Goal: Information Seeking & Learning: Check status

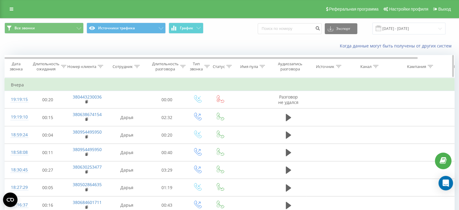
click at [100, 65] on icon at bounding box center [100, 66] width 5 height 3
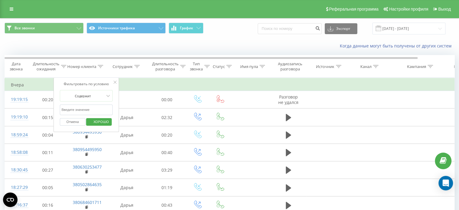
click at [104, 109] on input "text" at bounding box center [86, 109] width 53 height 11
paste input "380630253477"
type input "380630253477"
click at [104, 122] on font "ХОРОШО" at bounding box center [100, 121] width 15 height 5
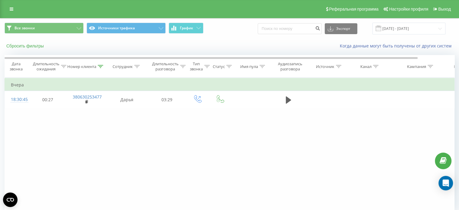
click at [41, 45] on font "Сбросить фильтры" at bounding box center [24, 45] width 37 height 5
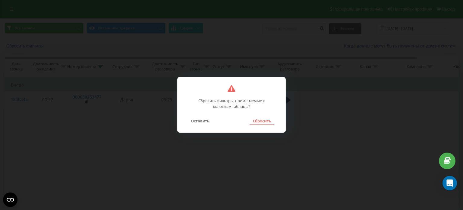
click at [264, 122] on font "Сбросить" at bounding box center [262, 120] width 18 height 5
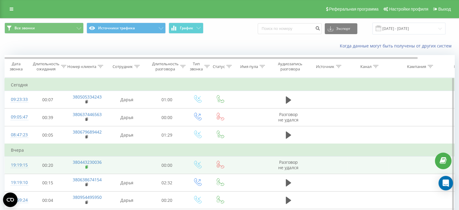
click at [86, 167] on rect at bounding box center [86, 167] width 2 height 3
